Goal: Task Accomplishment & Management: Use online tool/utility

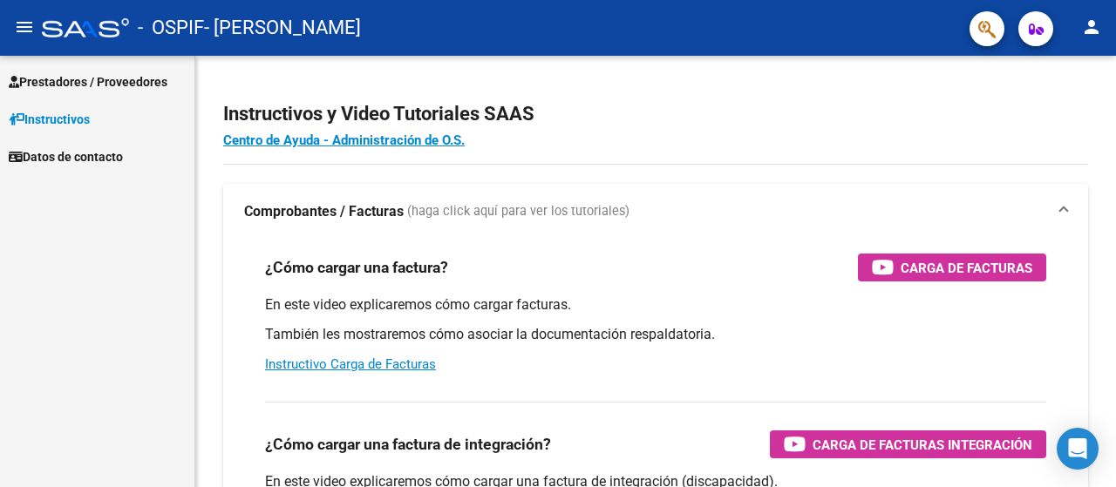
click at [113, 85] on span "Prestadores / Proveedores" at bounding box center [88, 81] width 159 height 19
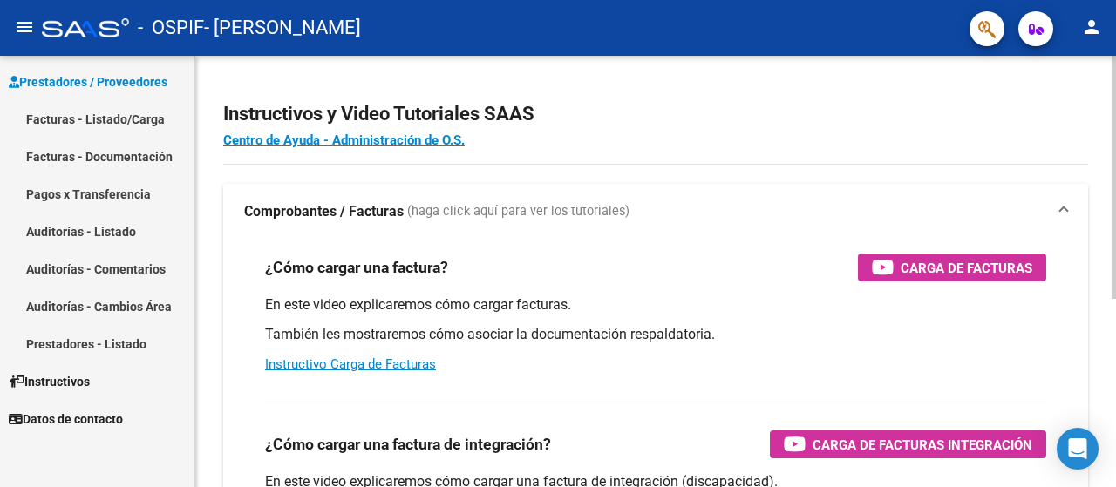
drag, startPoint x: 119, startPoint y: 110, endPoint x: 253, endPoint y: 172, distance: 147.9
click at [119, 112] on link "Facturas - Listado/Carga" at bounding box center [97, 118] width 194 height 37
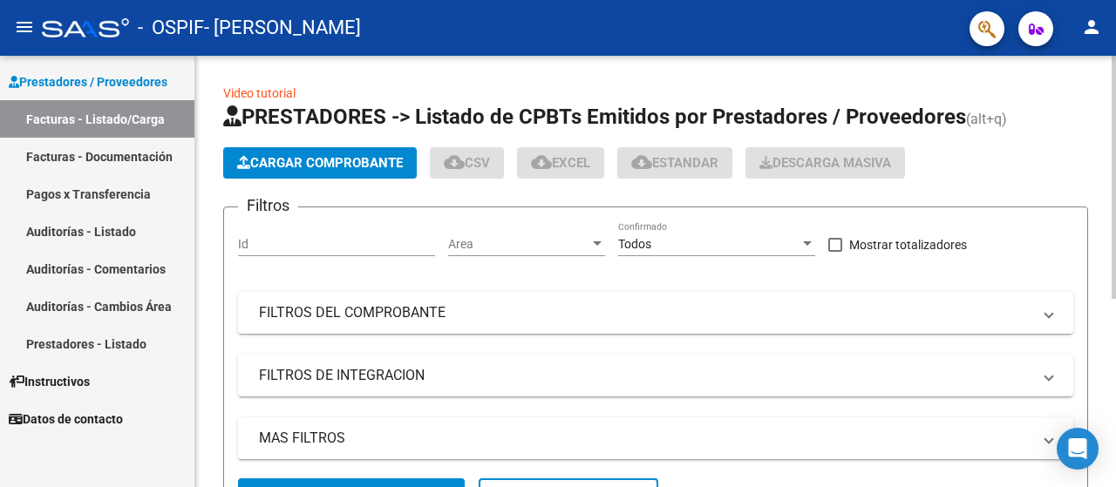
click at [96, 113] on link "Facturas - Listado/Carga" at bounding box center [97, 118] width 194 height 37
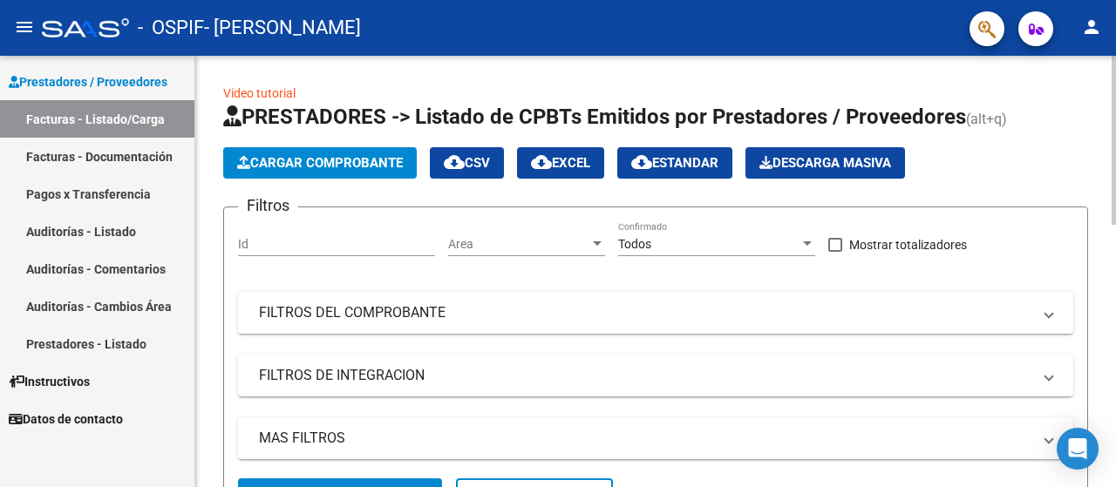
scroll to position [349, 0]
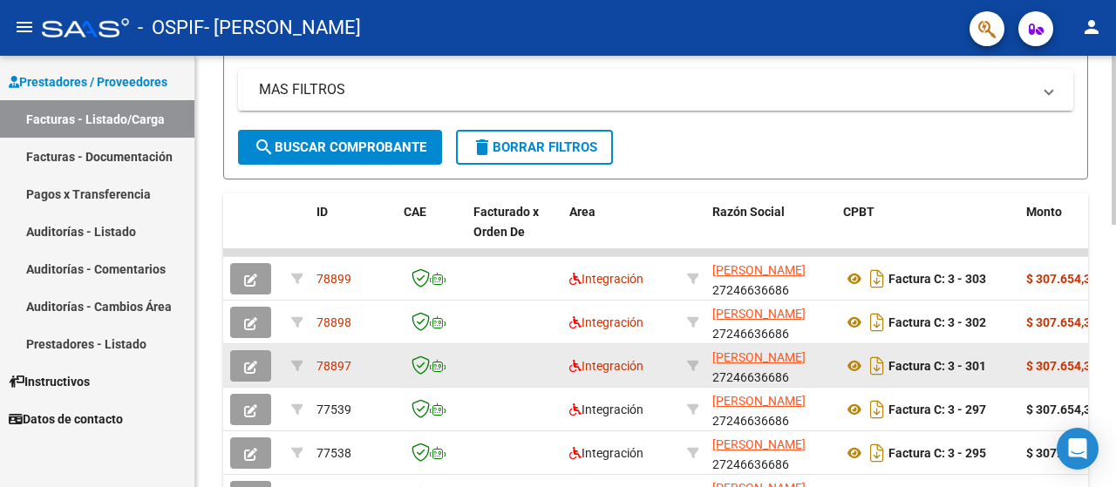
click at [244, 366] on icon "button" at bounding box center [250, 367] width 13 height 13
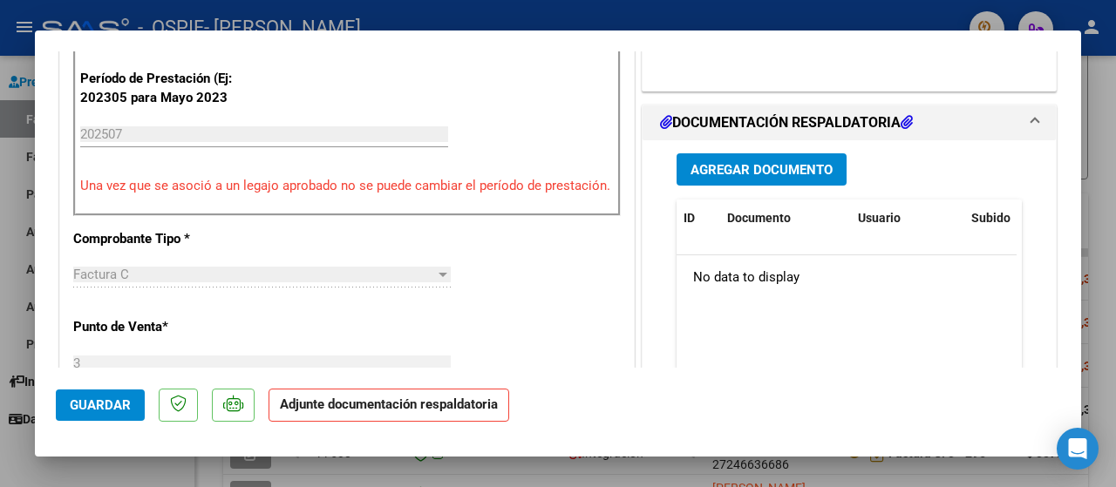
scroll to position [465, 0]
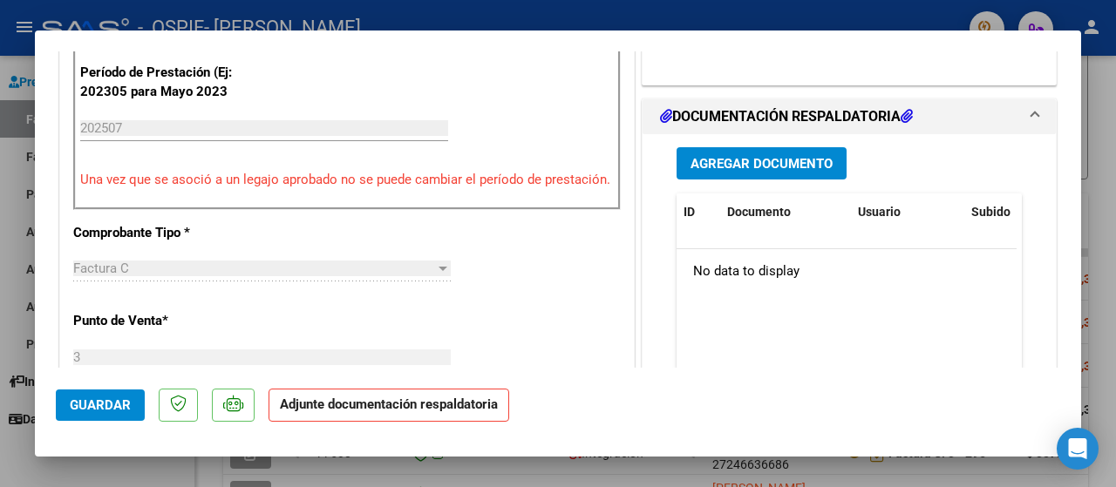
click at [716, 161] on span "Agregar Documento" at bounding box center [762, 164] width 142 height 16
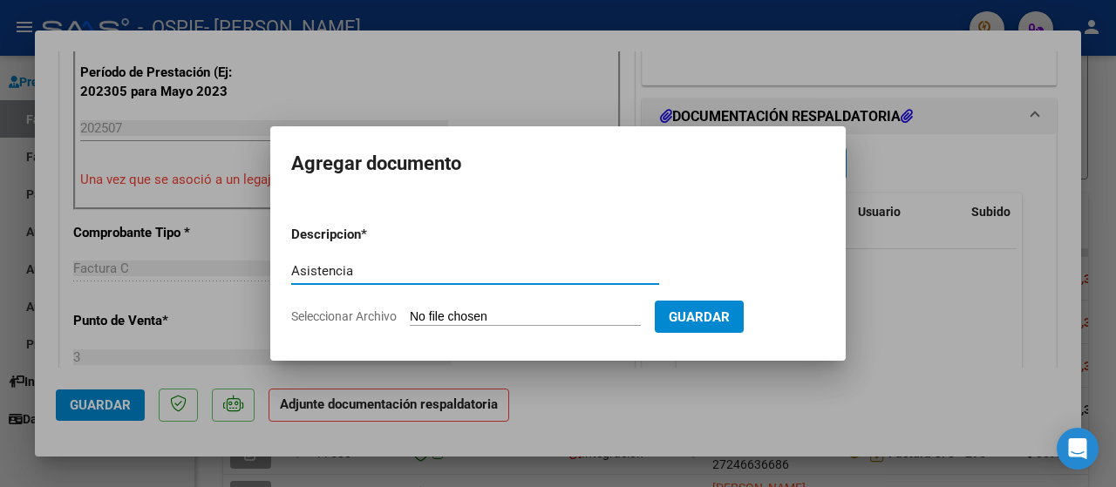
type input "Asistencia"
click at [367, 310] on span "Seleccionar Archivo" at bounding box center [344, 317] width 106 height 14
click at [410, 310] on input "Seleccionar Archivo" at bounding box center [525, 318] width 231 height 17
type input "C:\fakepath\González Camila 202507.pdf"
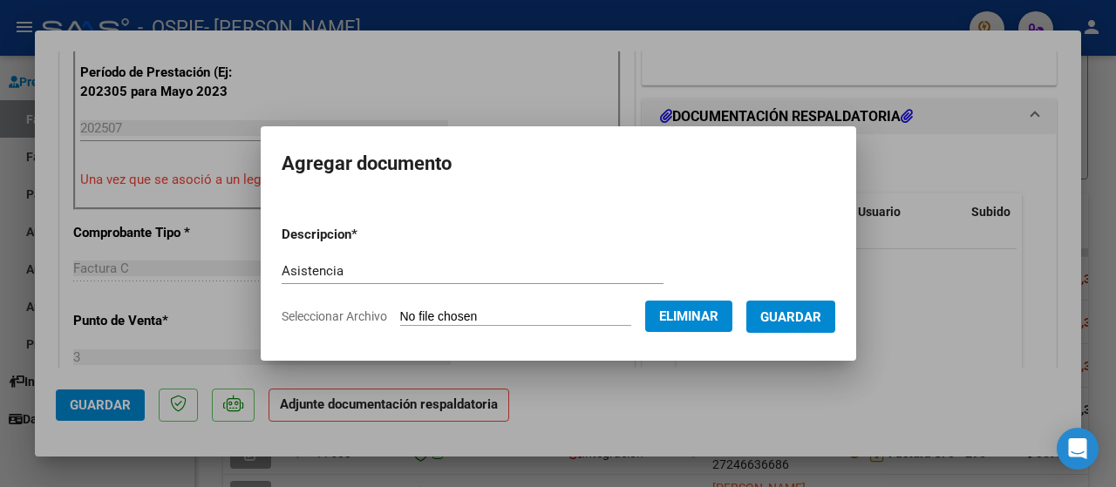
click at [787, 310] on span "Guardar" at bounding box center [790, 318] width 61 height 16
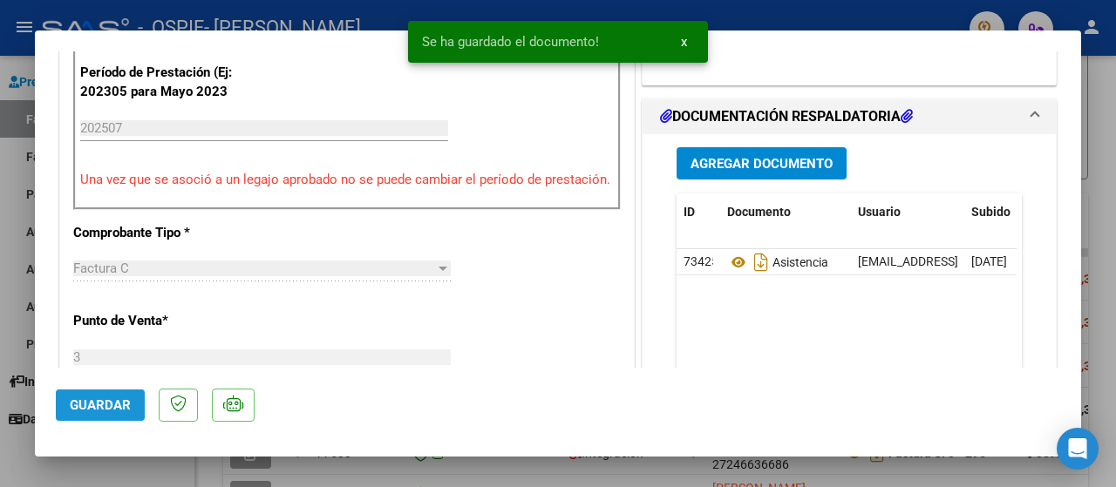
click at [101, 405] on span "Guardar" at bounding box center [100, 406] width 61 height 16
click at [9, 177] on div at bounding box center [558, 243] width 1116 height 487
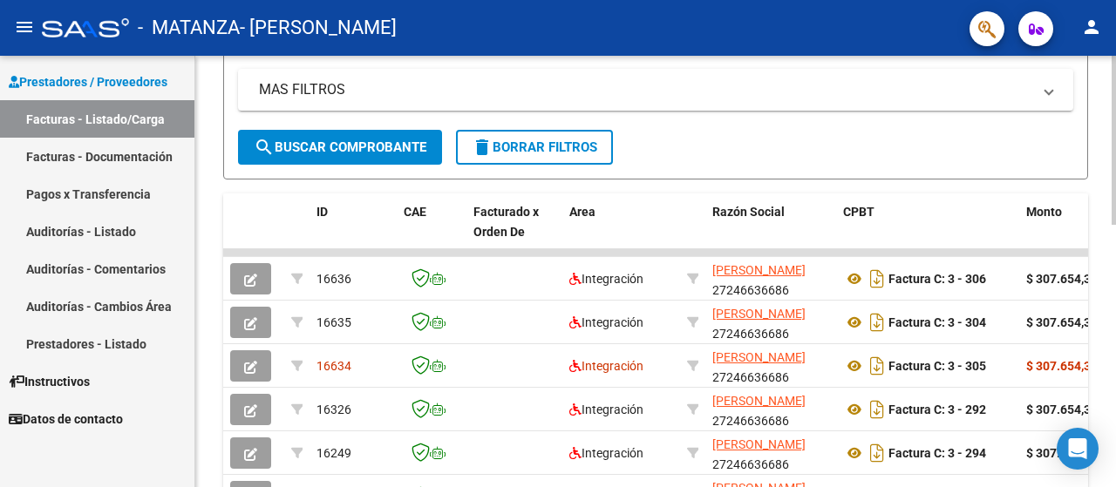
scroll to position [465, 0]
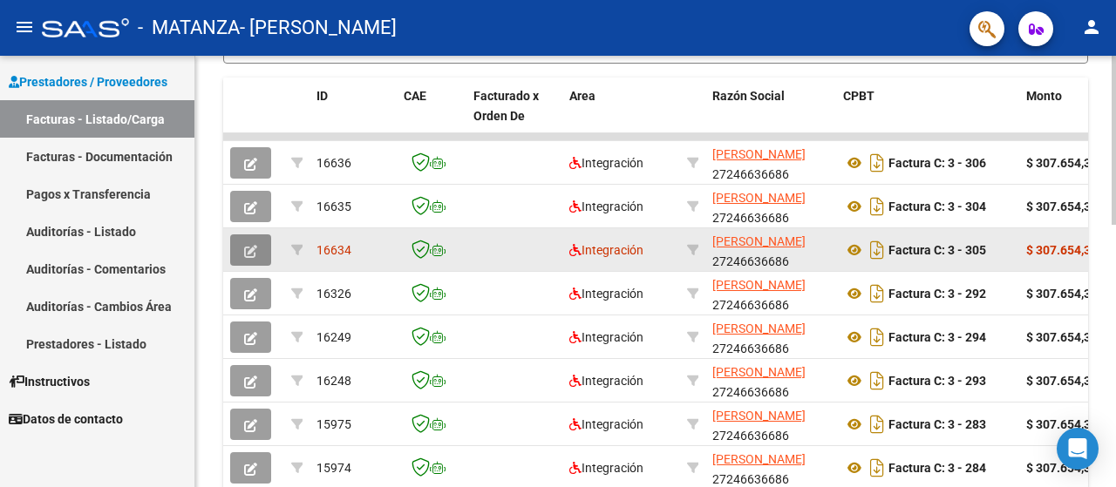
click at [251, 252] on icon "button" at bounding box center [250, 251] width 13 height 13
